Goal: Task Accomplishment & Management: Manage account settings

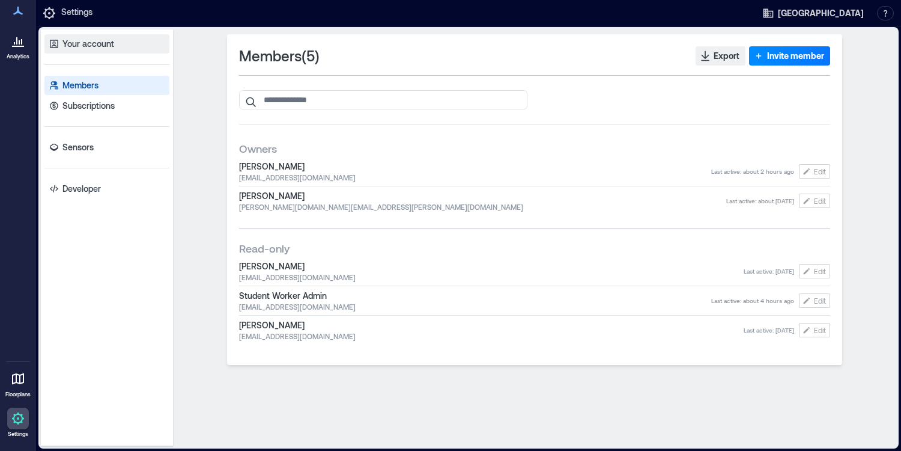
click at [91, 45] on p "Your account" at bounding box center [88, 44] width 52 height 12
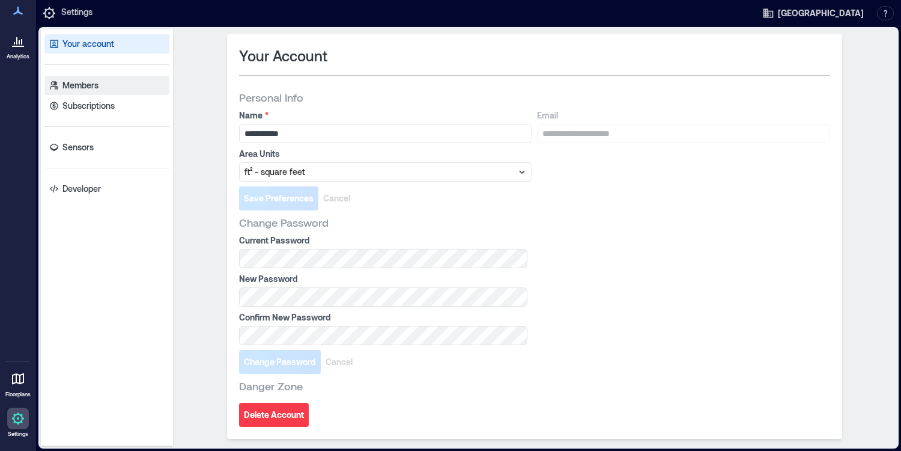
click at [83, 86] on p "Members" at bounding box center [80, 85] width 36 height 12
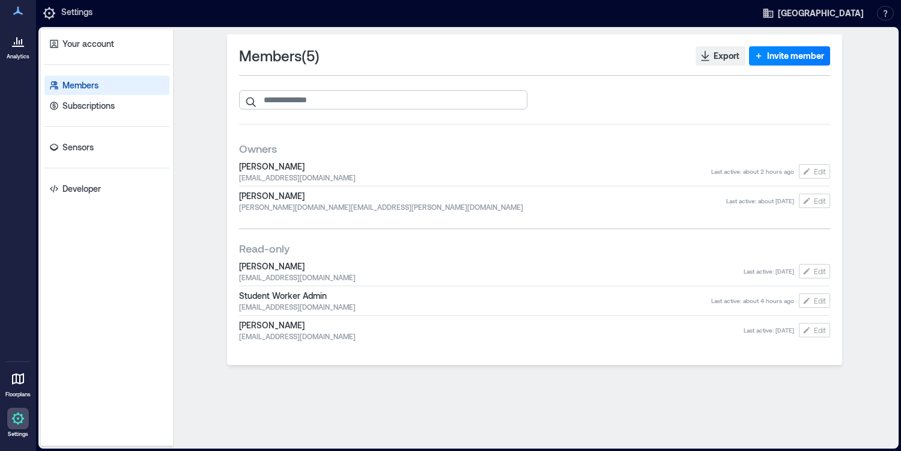
click at [347, 95] on input "search" at bounding box center [383, 99] width 288 height 19
click at [789, 45] on div "Members ( 5 ) Export Invite member Owners [PERSON_NAME] [PERSON_NAME][EMAIL_ADD…" at bounding box center [534, 199] width 615 height 330
click at [785, 56] on span "Invite member" at bounding box center [795, 56] width 57 height 12
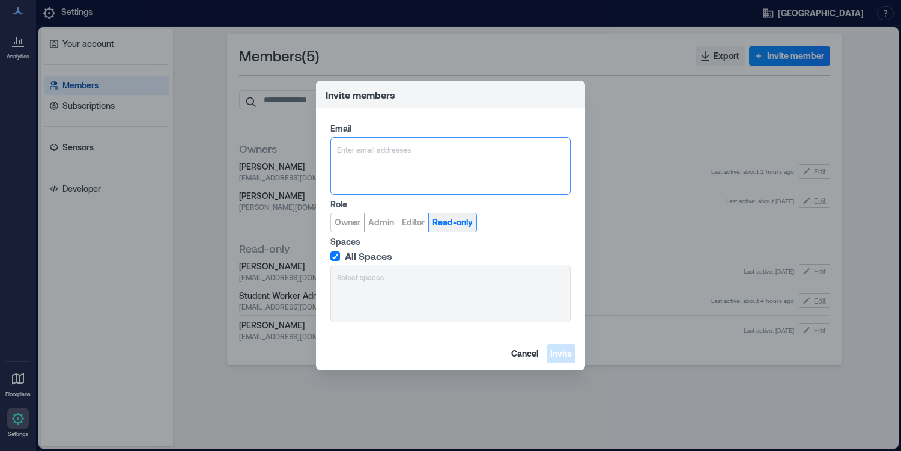
click at [464, 217] on span "Read-only" at bounding box center [453, 222] width 40 height 12
click at [524, 353] on span "Cancel" at bounding box center [524, 353] width 27 height 12
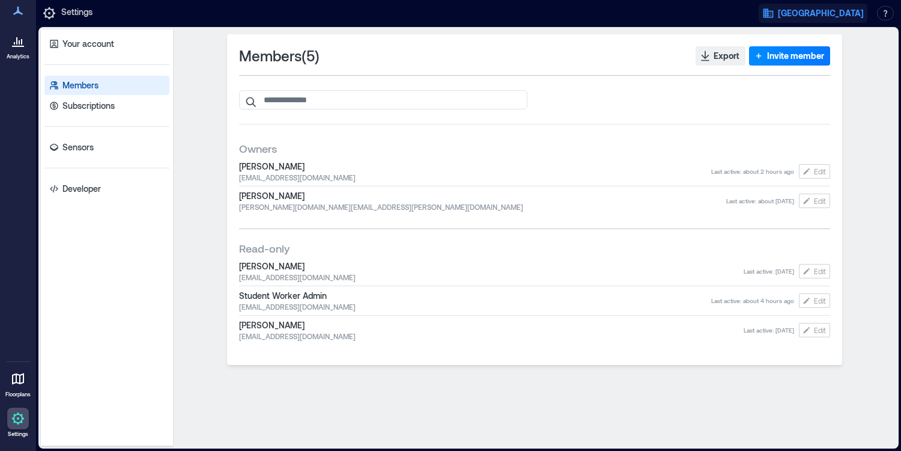
click at [846, 14] on span "[GEOGRAPHIC_DATA]" at bounding box center [821, 13] width 86 height 12
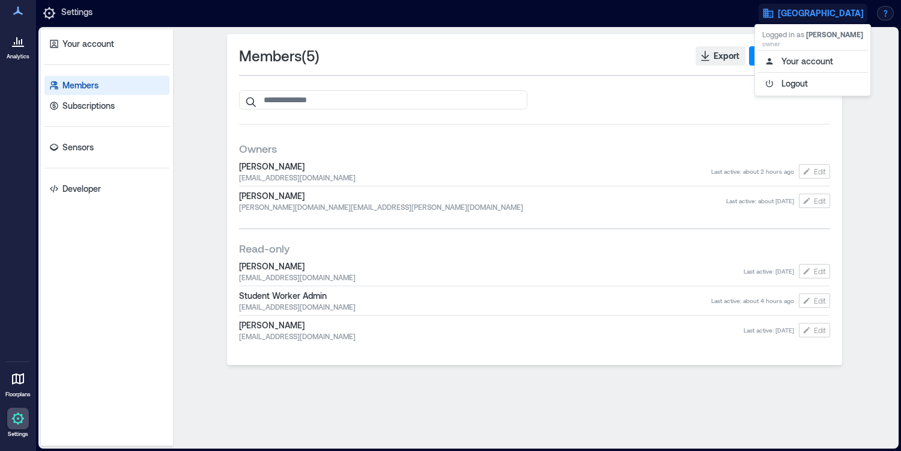
click at [886, 14] on button "button" at bounding box center [885, 13] width 17 height 14
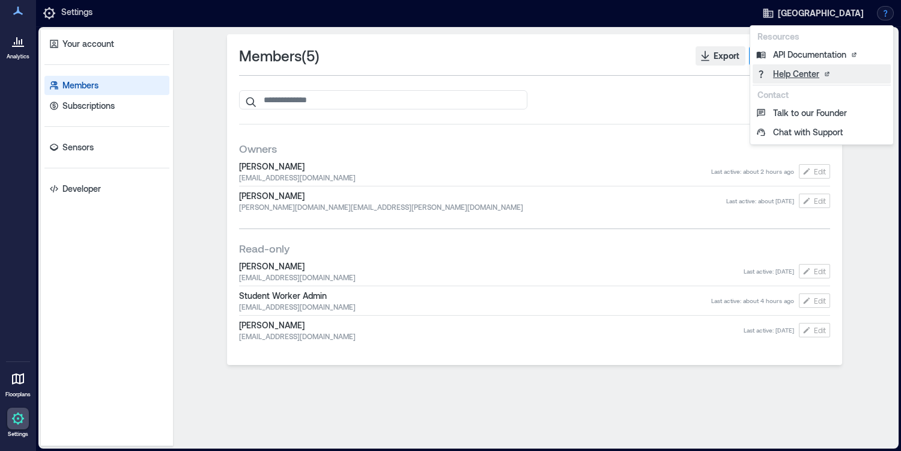
click at [795, 66] on link "Help Center" at bounding box center [822, 73] width 138 height 19
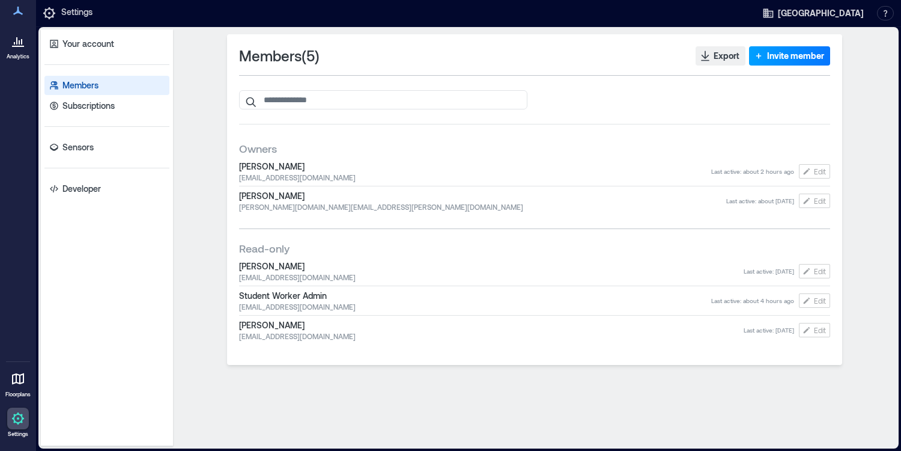
click at [782, 59] on span "Invite member" at bounding box center [795, 56] width 57 height 12
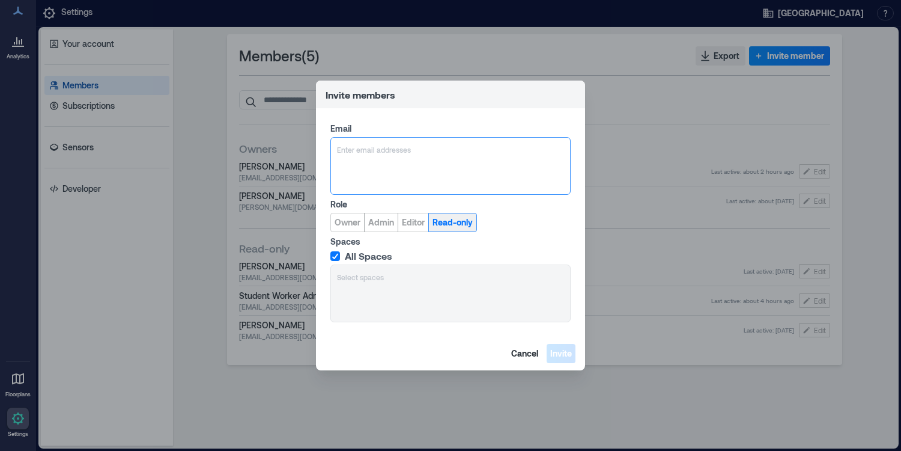
click at [453, 223] on span "Read-only" at bounding box center [453, 222] width 40 height 12
click at [387, 155] on div at bounding box center [450, 150] width 227 height 12
paste input "******"
type input "**********"
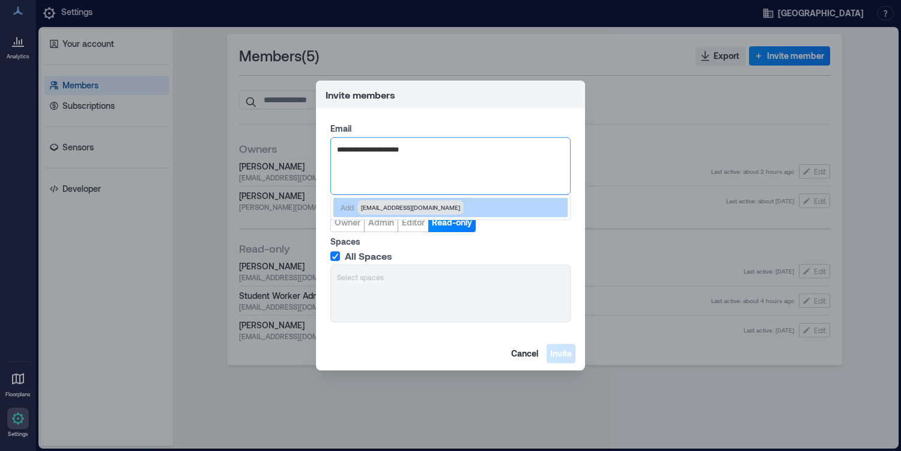
click at [412, 205] on span "[EMAIL_ADDRESS][DOMAIN_NAME]" at bounding box center [410, 207] width 99 height 10
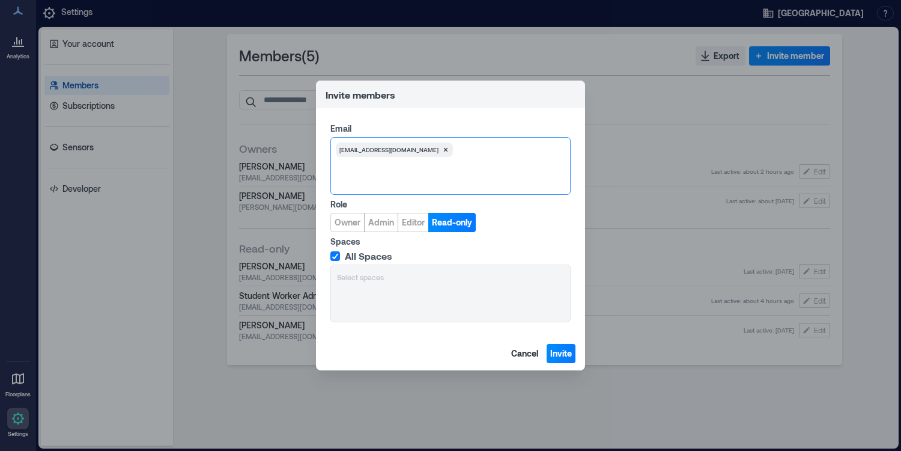
click at [333, 256] on icon at bounding box center [335, 256] width 7 height 6
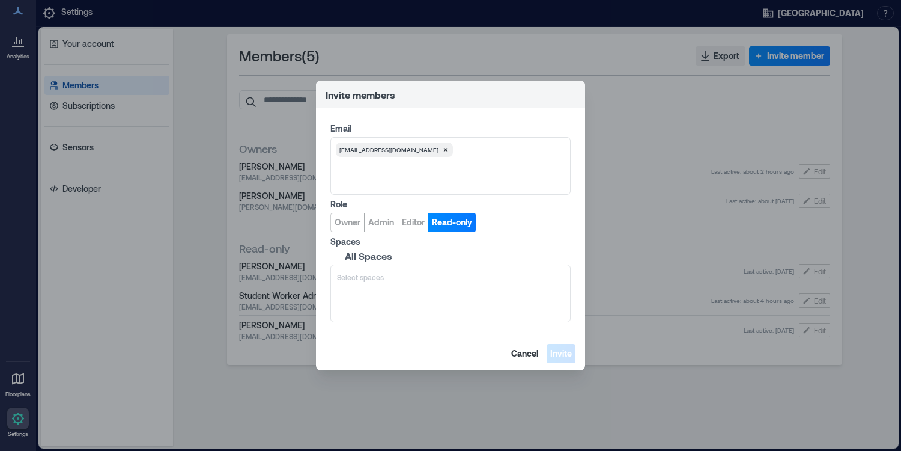
click at [333, 256] on span at bounding box center [335, 256] width 10 height 10
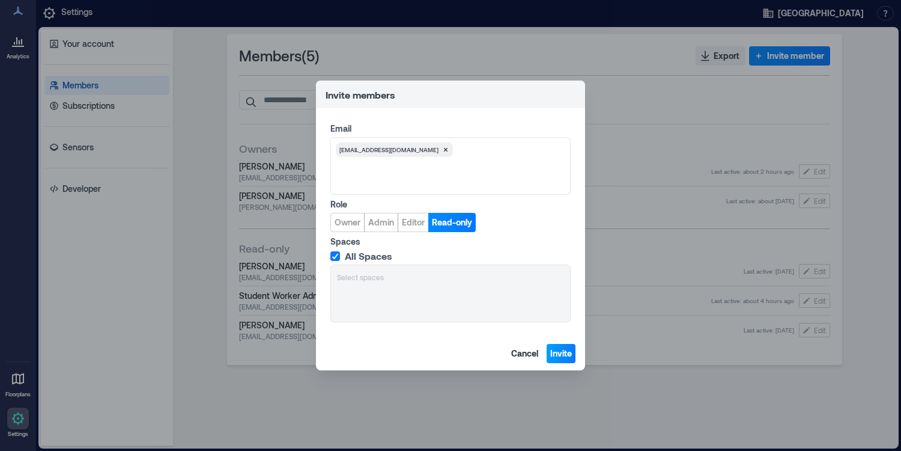
click at [557, 354] on span "Invite" at bounding box center [561, 353] width 22 height 12
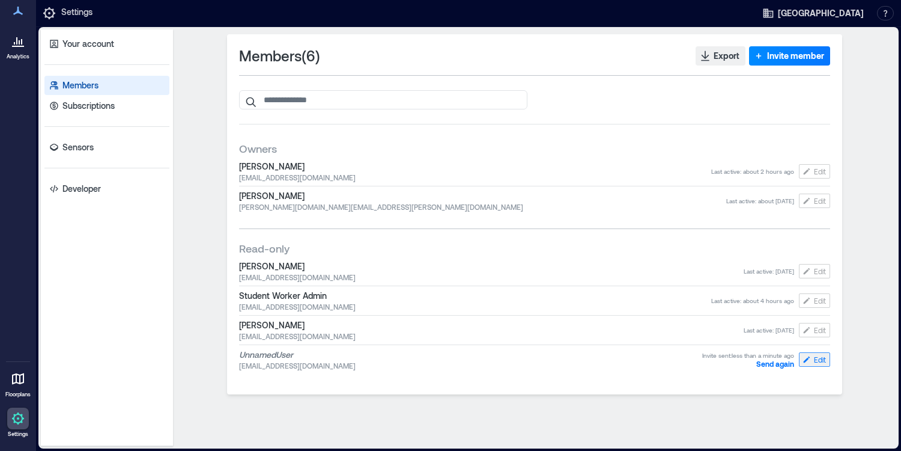
click at [819, 359] on span "Edit" at bounding box center [820, 359] width 12 height 10
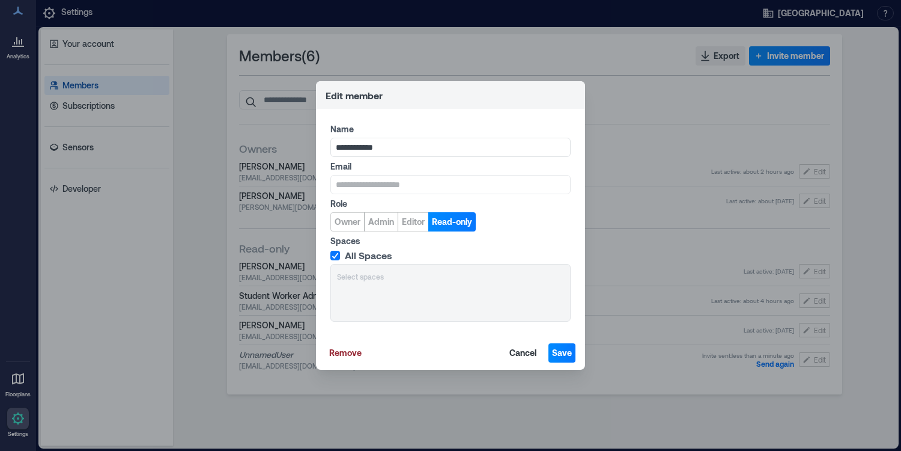
type input "**********"
click at [568, 352] on span "Save" at bounding box center [562, 353] width 20 height 12
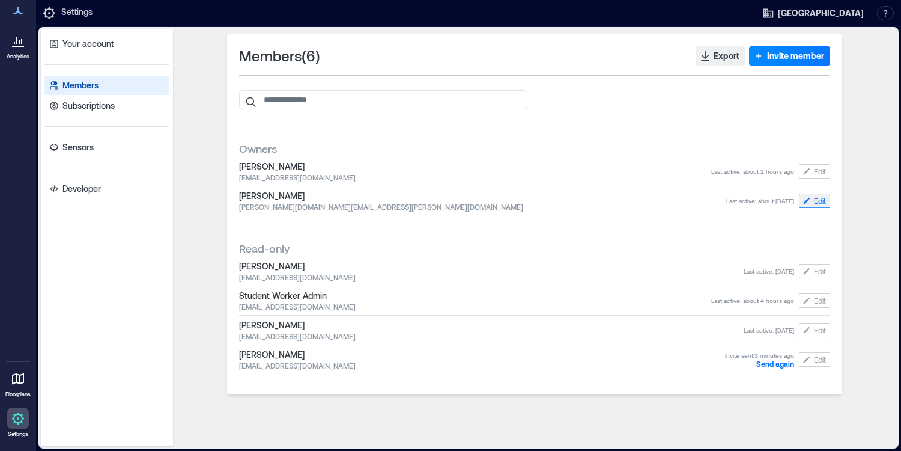
click at [822, 199] on span "Edit" at bounding box center [820, 201] width 12 height 10
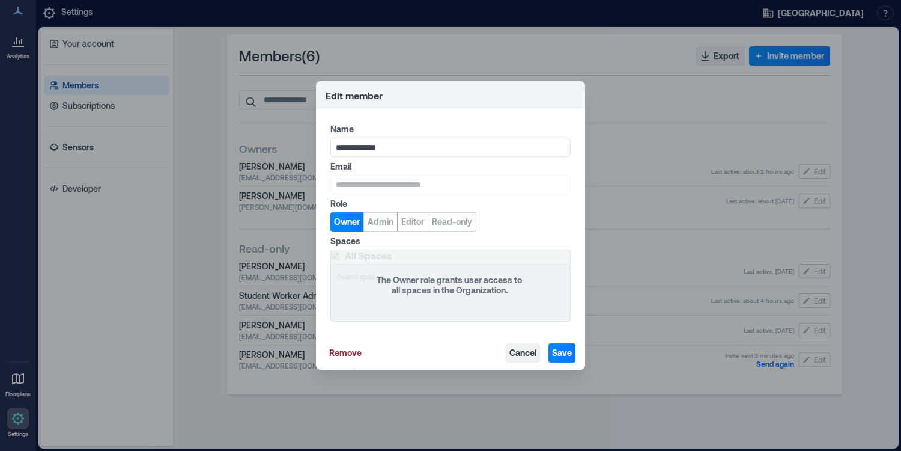
click at [521, 353] on span "Cancel" at bounding box center [522, 353] width 27 height 12
